Goal: Task Accomplishment & Management: Manage account settings

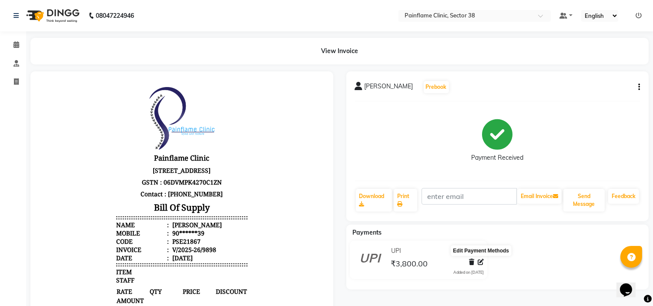
click at [481, 264] on icon at bounding box center [481, 262] width 6 height 6
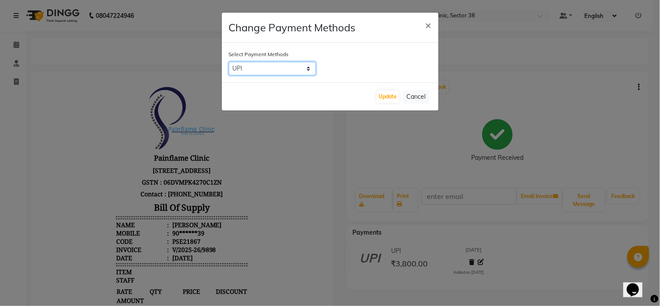
click at [305, 67] on select "CASH CARD ONLINE CUSTOM GPay PayTM PhonePe UPI NearBuy Loan BharatPay Cheque Mo…" at bounding box center [272, 68] width 87 height 13
select select "2"
click at [229, 62] on select "CASH CARD ONLINE CUSTOM GPay PayTM PhonePe UPI NearBuy Loan BharatPay Cheque Mo…" at bounding box center [272, 68] width 87 height 13
click at [389, 97] on button "Update" at bounding box center [388, 96] width 23 height 12
